Goal: Answer question/provide support

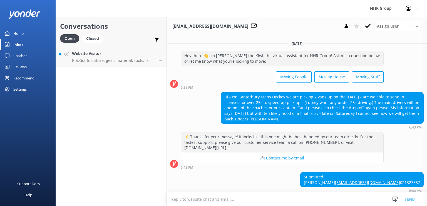
scroll to position [58, 0]
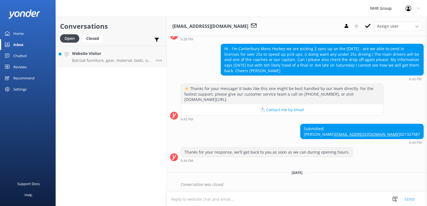
click at [121, 60] on p "Bot: Got furniture, gear, material, tools, or freight to move? Take our quiz to…" at bounding box center [111, 60] width 79 height 5
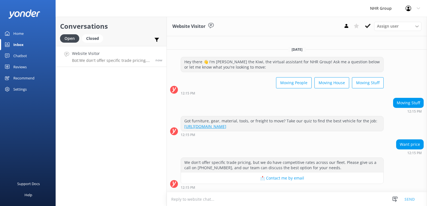
click at [112, 59] on p "Bot: We don't offer specific trade pricing, but we do have competitive rates ac…" at bounding box center [111, 60] width 79 height 5
click at [276, 197] on textarea at bounding box center [297, 199] width 260 height 14
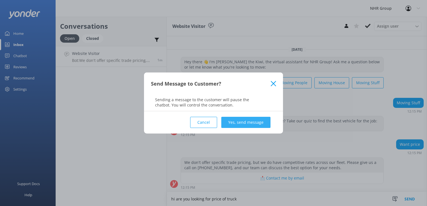
type textarea "hi are you looking for price of truck"
click at [236, 120] on button "Yes, send message" at bounding box center [245, 122] width 49 height 11
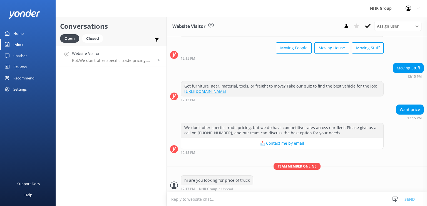
scroll to position [29, 0]
click at [26, 55] on div "Chatbot" at bounding box center [20, 55] width 14 height 11
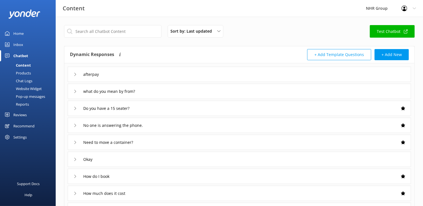
click at [25, 47] on link "Inbox" at bounding box center [28, 44] width 56 height 11
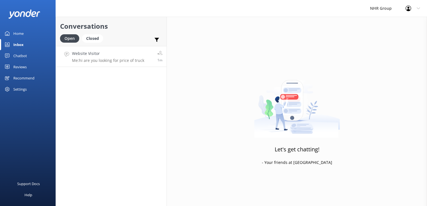
click at [123, 58] on div "Website Visitor Me: hi are you looking for price of truck" at bounding box center [108, 56] width 72 height 12
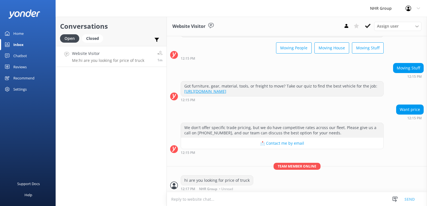
scroll to position [29, 0]
click at [21, 56] on div "Chatbot" at bounding box center [20, 55] width 14 height 11
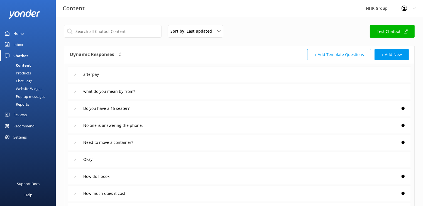
click at [147, 72] on div "afterpay" at bounding box center [239, 73] width 343 height 15
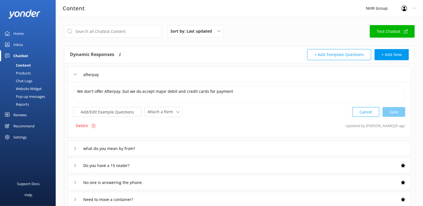
click at [19, 44] on div "Inbox" at bounding box center [18, 44] width 10 height 11
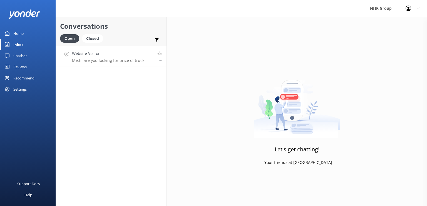
click at [92, 60] on p "Me: hi are you looking for price of truck" at bounding box center [108, 60] width 72 height 5
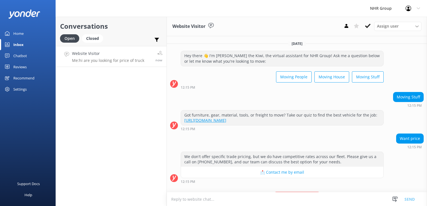
scroll to position [29, 0]
